Goal: Task Accomplishment & Management: Complete application form

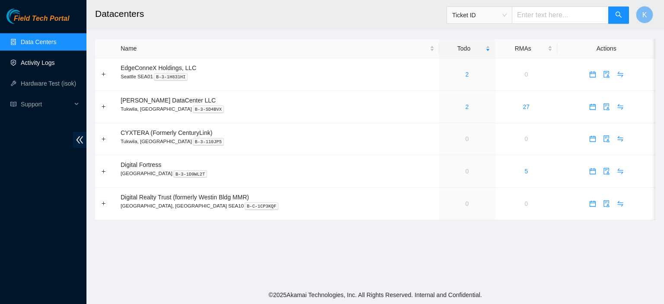
click at [44, 66] on link "Activity Logs" at bounding box center [38, 62] width 34 height 7
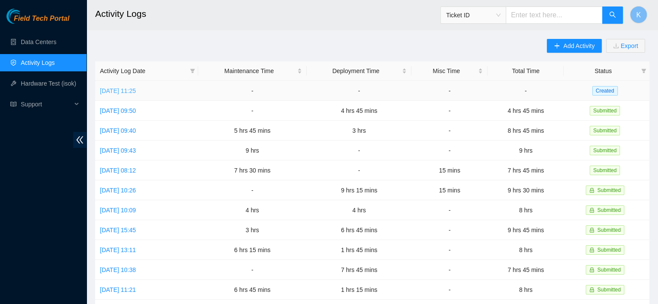
click at [128, 88] on link "Mon, 15 Sep 2025 11:25" at bounding box center [118, 90] width 36 height 7
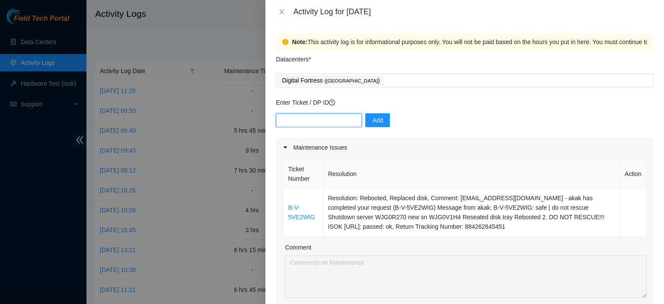
click at [317, 121] on input "text" at bounding box center [319, 120] width 86 height 14
paste input "DP81024"
type input "DP81024"
click at [372, 120] on span "Add" at bounding box center [377, 120] width 11 height 10
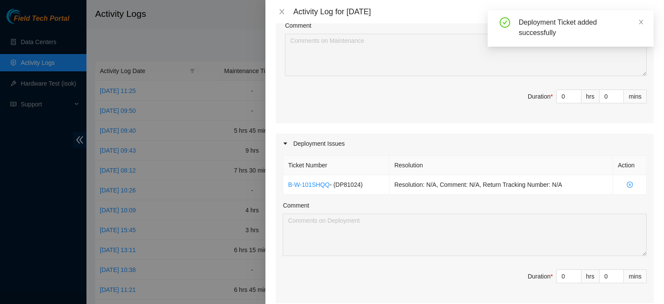
scroll to position [226, 0]
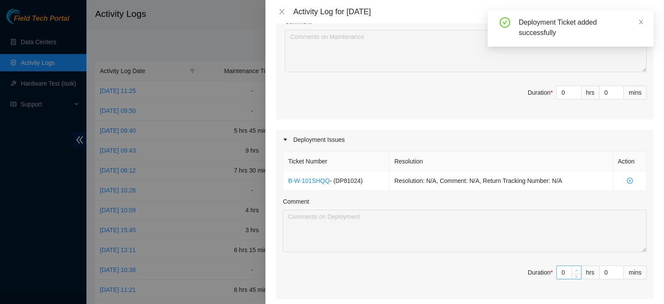
type input "1"
click at [575, 269] on icon "up" at bounding box center [576, 270] width 3 height 3
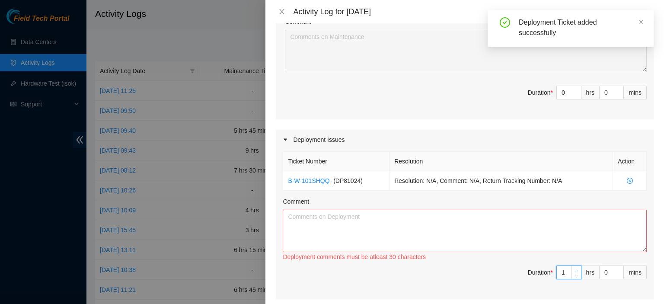
type input "2"
click at [575, 269] on icon "up" at bounding box center [576, 270] width 3 height 3
click at [549, 232] on textarea "Comment" at bounding box center [465, 231] width 364 height 42
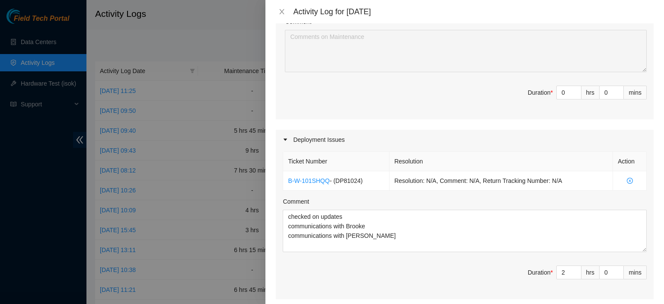
scroll to position [289, 0]
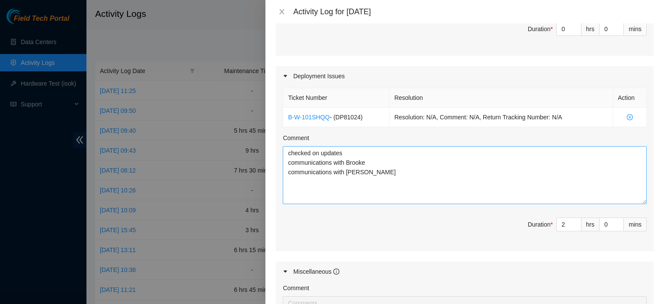
drag, startPoint x: 636, startPoint y: 183, endPoint x: 635, endPoint y: 208, distance: 25.1
click at [635, 204] on textarea "checked on updates communications with Brooke communications with Sal" at bounding box center [465, 175] width 364 height 58
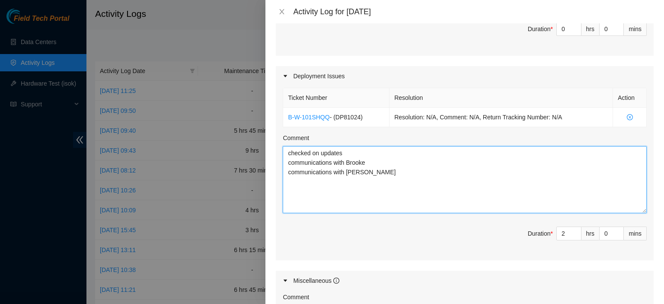
click at [530, 186] on textarea "checked on updates communications with Brooke communications with Sal" at bounding box center [465, 179] width 364 height 67
type textarea "checked on updates communications with Brooke communications with Sal continued…"
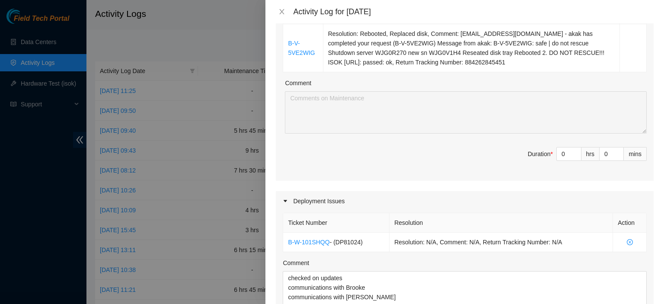
scroll to position [158, 0]
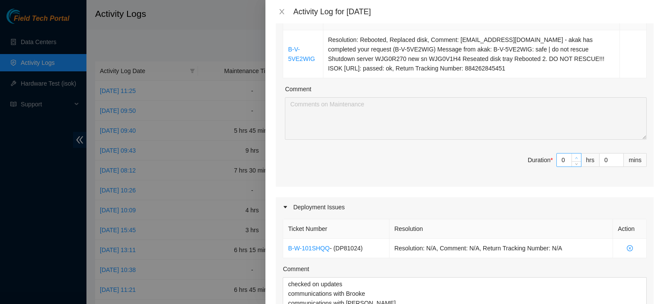
type input "1"
type input "3"
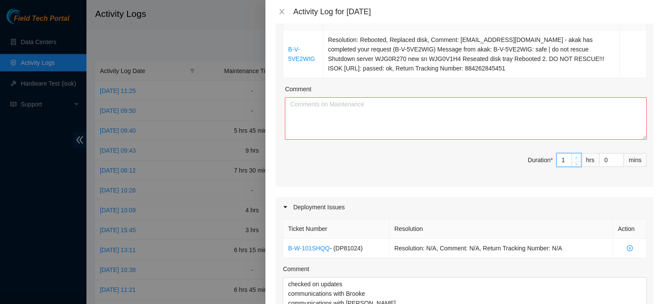
click at [572, 154] on span "Increase Value" at bounding box center [577, 158] width 10 height 8
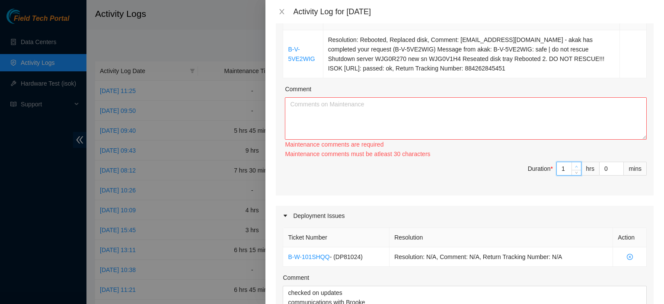
click at [574, 164] on span "up" at bounding box center [576, 166] width 5 height 5
type input "2"
type input "4"
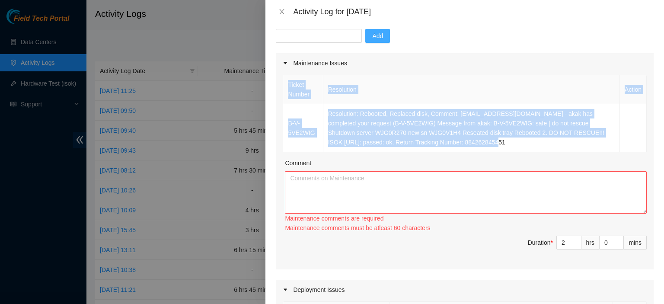
drag, startPoint x: 470, startPoint y: 145, endPoint x: 280, endPoint y: 120, distance: 191.0
click at [280, 120] on div "Ticket Number Resolution Action B-V-5VE2WIG Resolution: Rebooted, Replaced disk…" at bounding box center [465, 171] width 378 height 196
copy table "Ticket Number Resolution Action B-V-5VE2WIG Resolution: Rebooted, Replaced disk…"
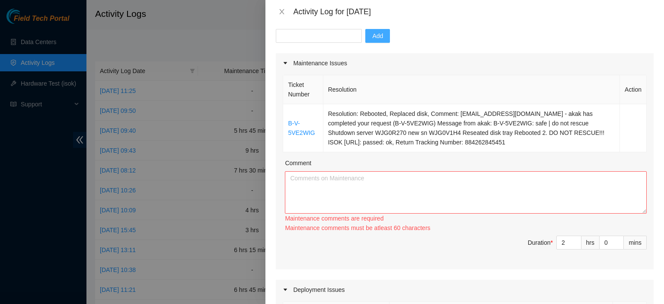
click at [294, 170] on div "Comment" at bounding box center [466, 164] width 362 height 13
click at [298, 184] on textarea "Comment" at bounding box center [466, 192] width 362 height 42
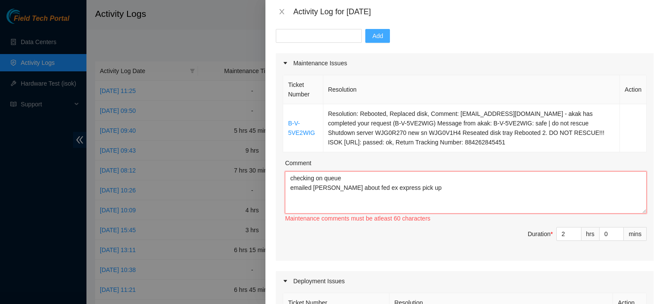
paste textarea "Ticket Number Resolution Action B-V-5VE2WIG Resolution: Rebooted, Replaced disk…"
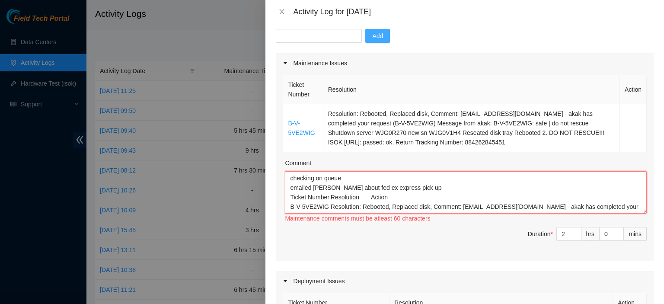
scroll to position [16, 0]
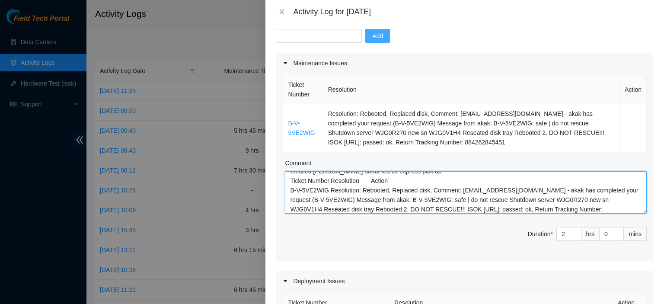
type textarea "checking on queue emailed miguel about fed ex express pick up Ticket Number Res…"
